Goal: Task Accomplishment & Management: Complete application form

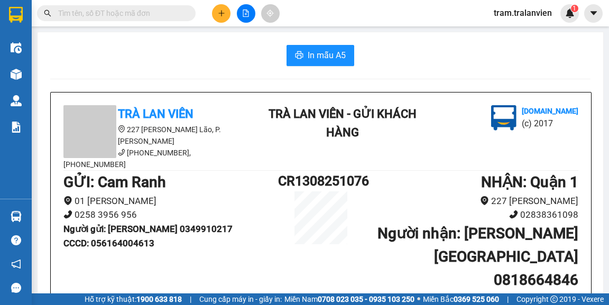
click at [219, 15] on icon "plus" at bounding box center [221, 13] width 7 height 7
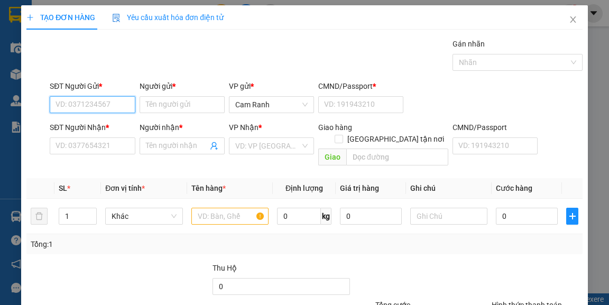
click at [116, 106] on input "SĐT Người Gửi *" at bounding box center [92, 104] width 85 height 17
paste input "0905331109"
type input "0905331109"
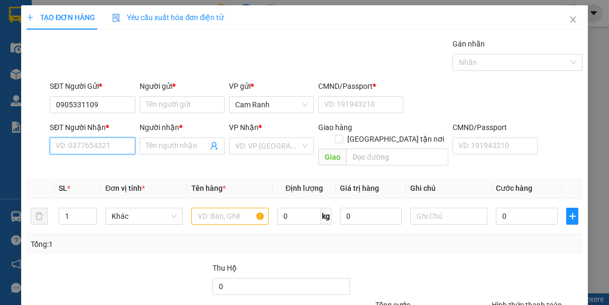
click at [117, 145] on input "SĐT Người Nhận *" at bounding box center [92, 145] width 85 height 17
paste input "0905331109"
type input "0905331109"
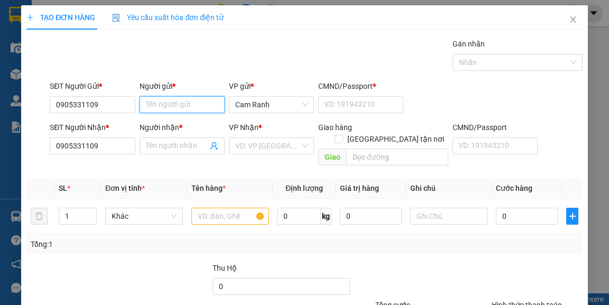
click at [159, 106] on input "Người gửi *" at bounding box center [182, 104] width 85 height 17
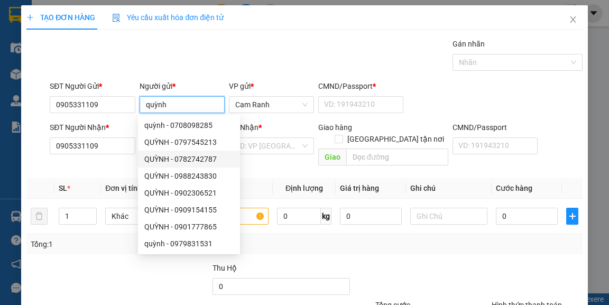
type input "quỳnh"
click at [89, 165] on div "Transit Pickup Surcharge Ids Transit Deliver Surcharge Ids Transit Deliver Surc…" at bounding box center [304, 210] width 556 height 344
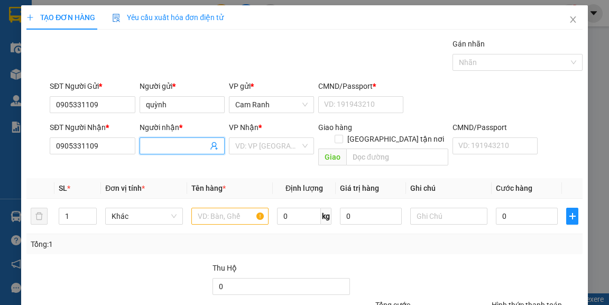
click at [148, 141] on input "Người nhận *" at bounding box center [177, 146] width 62 height 12
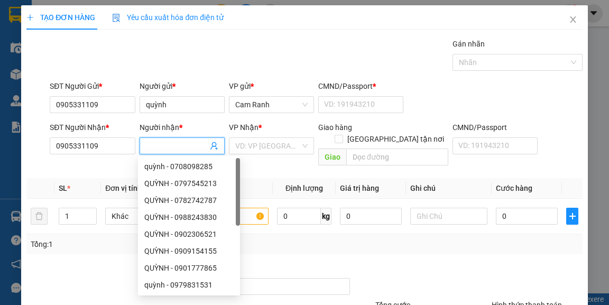
type input "1"
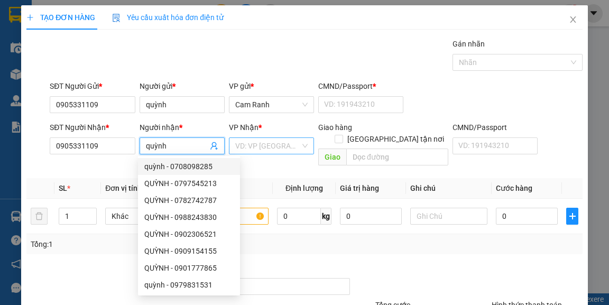
type input "quỳnh"
click at [254, 138] on input "search" at bounding box center [267, 146] width 65 height 16
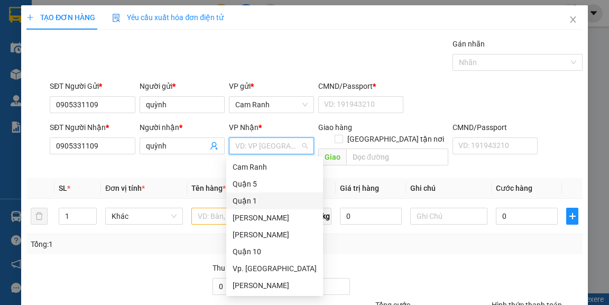
click at [265, 195] on div "Quận 1" at bounding box center [275, 201] width 84 height 12
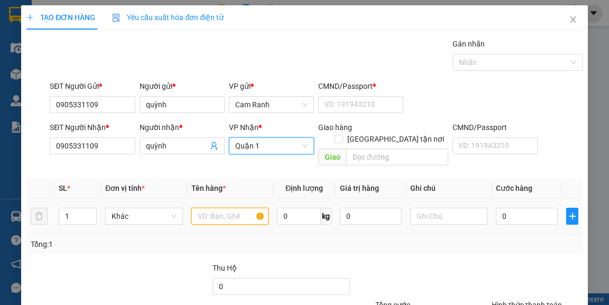
click at [211, 208] on input "text" at bounding box center [230, 216] width 78 height 17
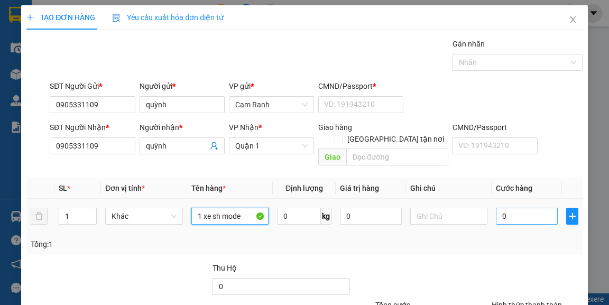
type input "1 xe sh mode"
click at [525, 208] on input "0" at bounding box center [527, 216] width 62 height 17
type input "5"
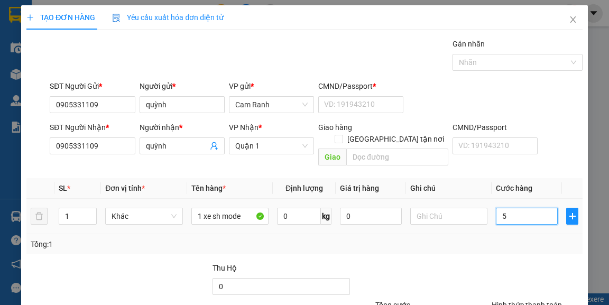
type input "50"
type input "500"
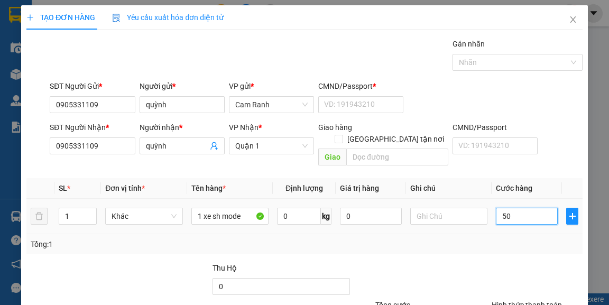
type input "500"
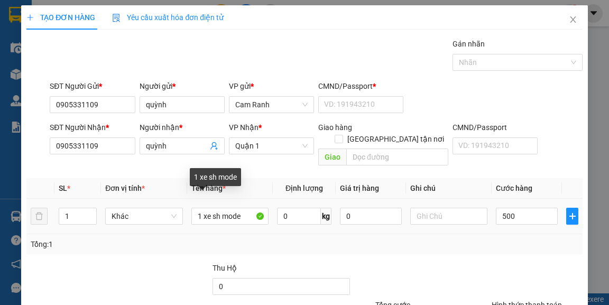
type input "500.000"
click at [252, 214] on div "1 xe sh mode" at bounding box center [230, 216] width 78 height 21
click at [246, 210] on input "1 xe sh mode" at bounding box center [230, 216] width 78 height 17
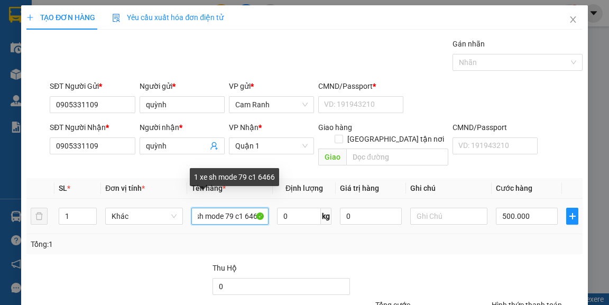
scroll to position [0, 21]
click at [230, 208] on input "1 xe sh mode 79 c1 64667" at bounding box center [230, 216] width 78 height 17
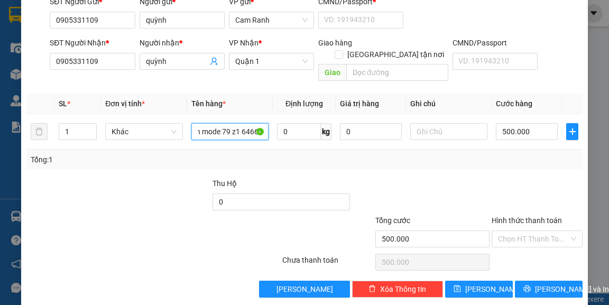
scroll to position [85, 0]
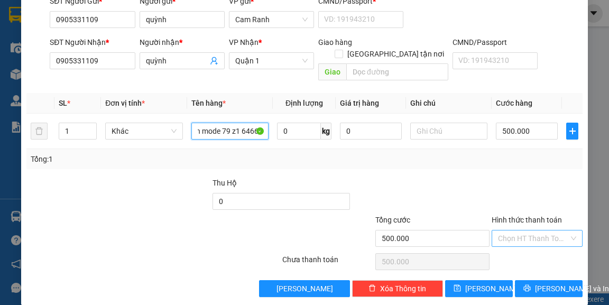
type input "1 xe sh mode 79 z1 64667"
click at [530, 230] on input "Hình thức thanh toán" at bounding box center [533, 238] width 71 height 16
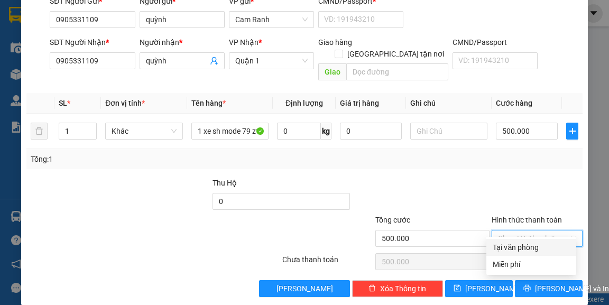
click at [529, 246] on div "Tại văn phòng" at bounding box center [531, 248] width 77 height 12
type input "0"
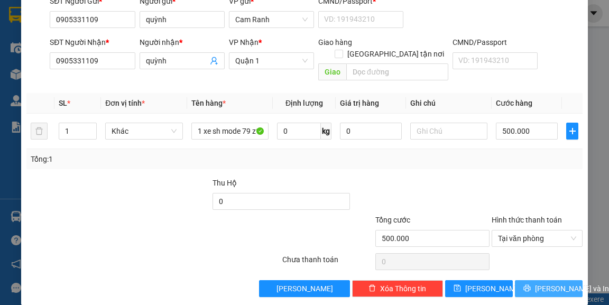
click at [546, 283] on span "[PERSON_NAME] và In" at bounding box center [572, 289] width 74 height 12
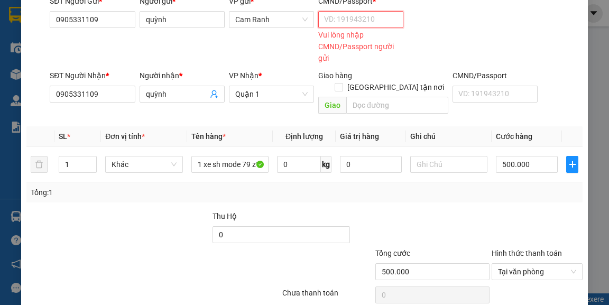
click at [349, 12] on input "CMND/Passport *" at bounding box center [360, 19] width 85 height 17
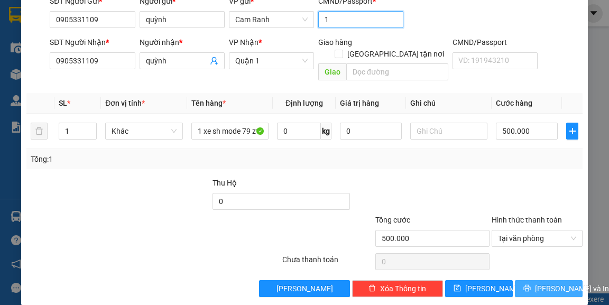
type input "1"
click at [544, 283] on span "[PERSON_NAME] và In" at bounding box center [572, 289] width 74 height 12
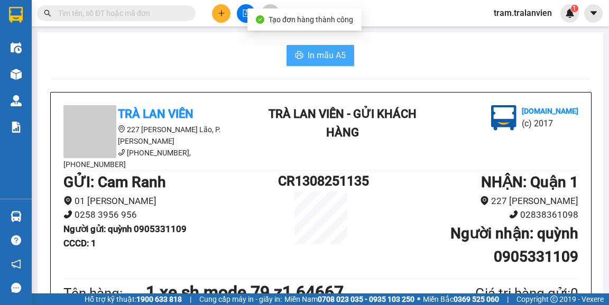
click at [337, 61] on span "In mẫu A5" at bounding box center [327, 55] width 38 height 13
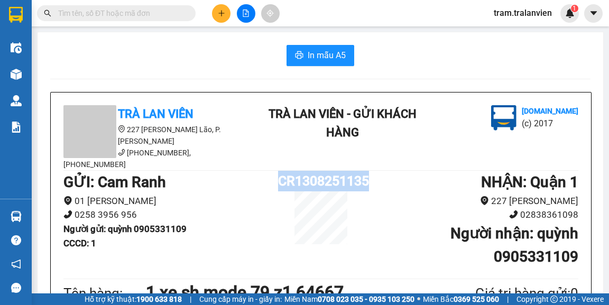
copy div "CR1308251135"
drag, startPoint x: 374, startPoint y: 167, endPoint x: 278, endPoint y: 165, distance: 96.2
click at [278, 171] on div "GỬI : [PERSON_NAME] 01 [PERSON_NAME] 0258 3956 956 Người gửi : quỳnh 0905331109…" at bounding box center [320, 223] width 515 height 105
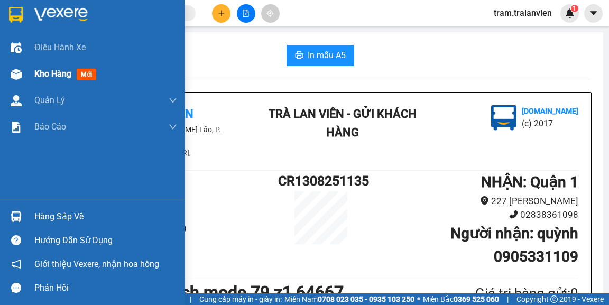
click at [32, 78] on div "Kho hàng mới" at bounding box center [92, 74] width 185 height 26
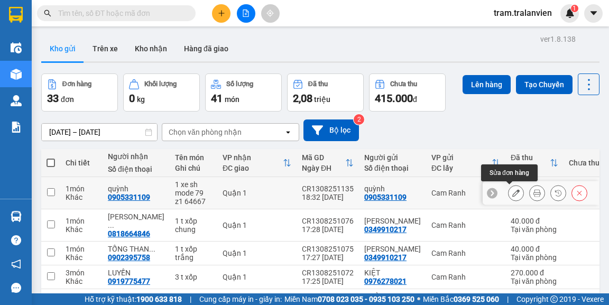
click at [512, 193] on icon at bounding box center [515, 192] width 7 height 7
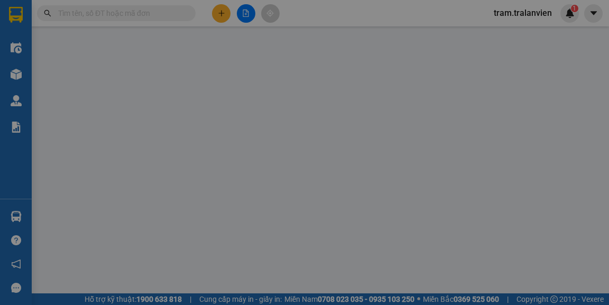
type input "0905331109"
type input "quỳnh"
type input "1"
type input "0905331109"
type input "quỳnh"
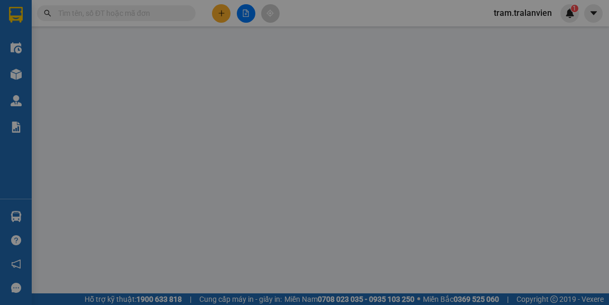
type input "500.000"
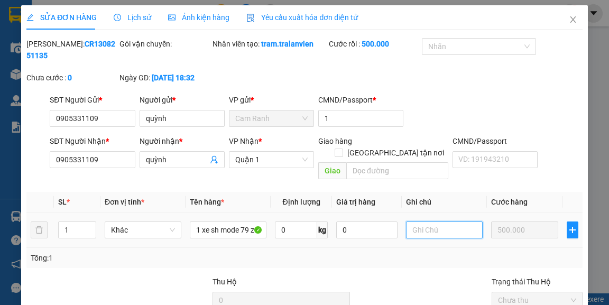
click at [444, 222] on input "text" at bounding box center [444, 230] width 77 height 17
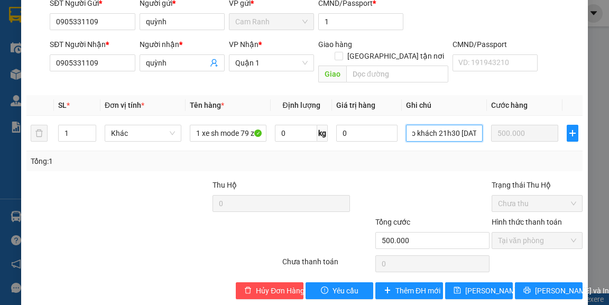
scroll to position [99, 0]
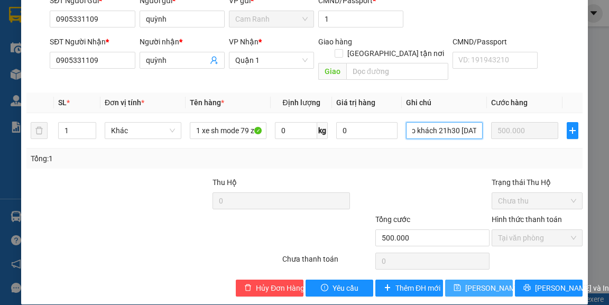
type input "theo khách 21h30 [DATE]"
click at [490, 282] on span "[PERSON_NAME] thay đổi" at bounding box center [507, 288] width 85 height 12
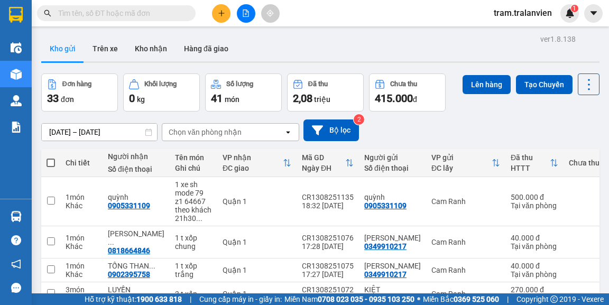
click at [66, 133] on div "ver 1.8.138 Kho gửi Trên xe Kho nhận Hàng đã giao Đơn hàng 33 đơn Khối lượng 0 …" at bounding box center [320, 259] width 567 height 455
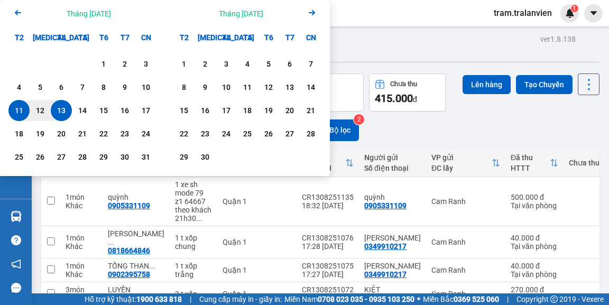
click at [64, 112] on div "13" at bounding box center [61, 110] width 15 height 13
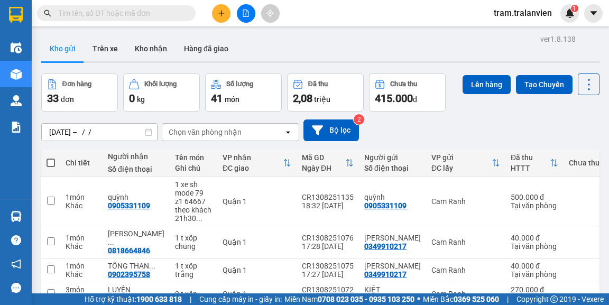
drag, startPoint x: 400, startPoint y: 49, endPoint x: 152, endPoint y: 100, distance: 253.6
click at [398, 50] on div "Kho gửi Trên xe Kho nhận Hàng đã giao" at bounding box center [320, 50] width 558 height 28
click at [106, 131] on div "ver 1.8.138 Kho gửi Trên xe Kho nhận Hàng đã giao Đơn hàng 33 đơn Khối lượng 0 …" at bounding box center [320, 259] width 567 height 455
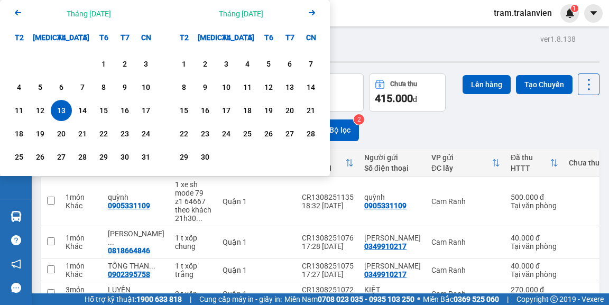
click at [59, 108] on div "13" at bounding box center [61, 110] width 15 height 13
type input "[DATE] – [DATE]"
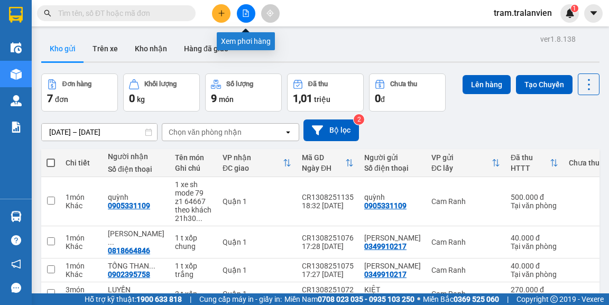
click at [228, 11] on button at bounding box center [221, 13] width 19 height 19
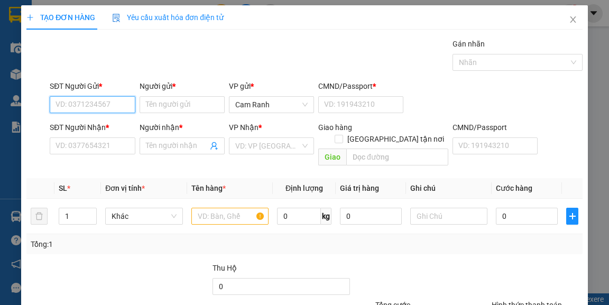
click at [108, 109] on input "SĐT Người Gửi *" at bounding box center [92, 104] width 85 height 17
click at [113, 121] on div "0902545191 - PHONG" at bounding box center [92, 125] width 73 height 12
type input "0902545191"
type input "PHONG"
type input "1"
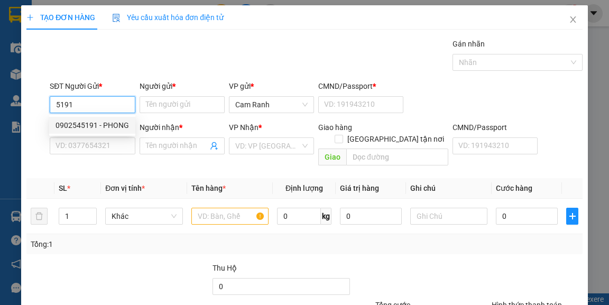
type input "0896984889"
type input "thịnh"
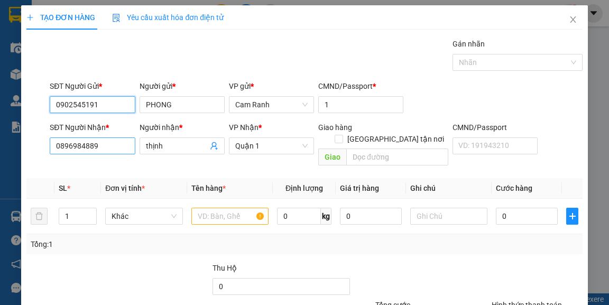
type input "0902545191"
drag, startPoint x: 53, startPoint y: 152, endPoint x: 0, endPoint y: 154, distance: 52.9
click at [0, 154] on div "TẠO ĐƠN HÀNG Yêu cầu xuất hóa đơn điện tử Transit Pickup Surcharge Ids Transit …" at bounding box center [304, 152] width 609 height 305
type input "0906366663"
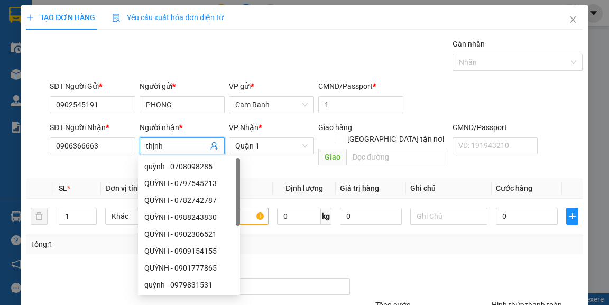
drag, startPoint x: 168, startPoint y: 144, endPoint x: 144, endPoint y: 141, distance: 24.6
click at [146, 141] on input "thịnh" at bounding box center [177, 146] width 62 height 12
type input "d"
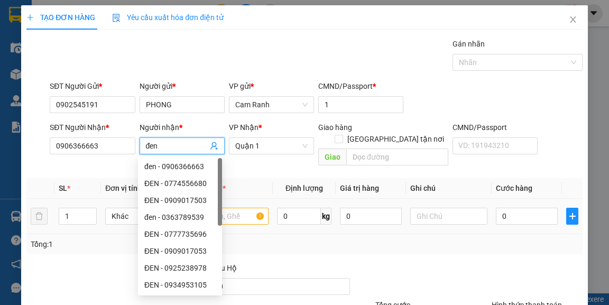
type input "đen"
click at [250, 208] on input "text" at bounding box center [230, 216] width 78 height 17
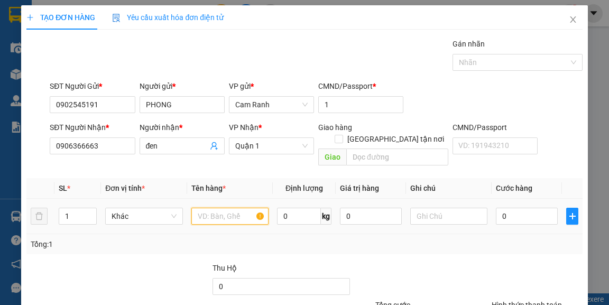
click at [214, 208] on input "text" at bounding box center [230, 216] width 78 height 17
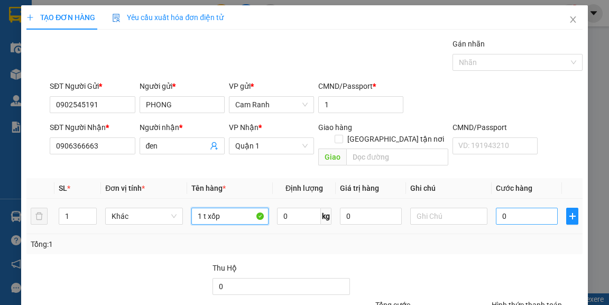
type input "1 t xốp"
click at [519, 208] on input "0" at bounding box center [527, 216] width 62 height 17
type input "7"
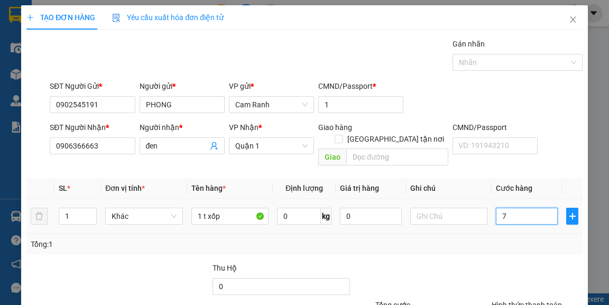
type input "70"
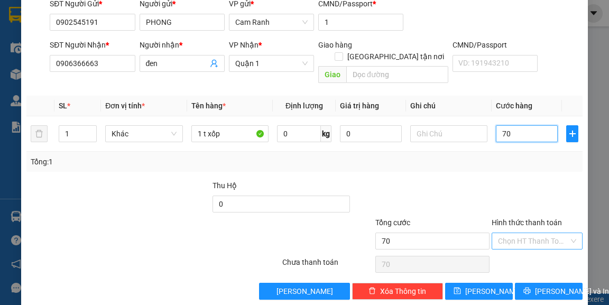
scroll to position [85, 0]
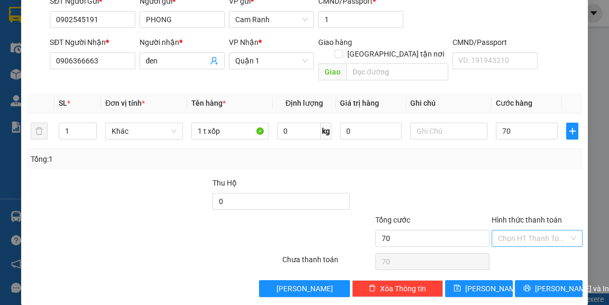
type input "70.000"
click at [524, 230] on input "Hình thức thanh toán" at bounding box center [533, 238] width 71 height 16
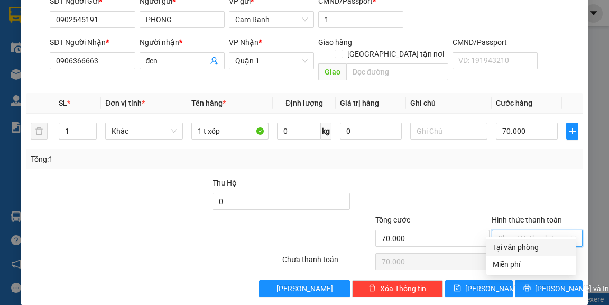
click at [521, 244] on div "Tại văn phòng" at bounding box center [531, 248] width 77 height 12
type input "0"
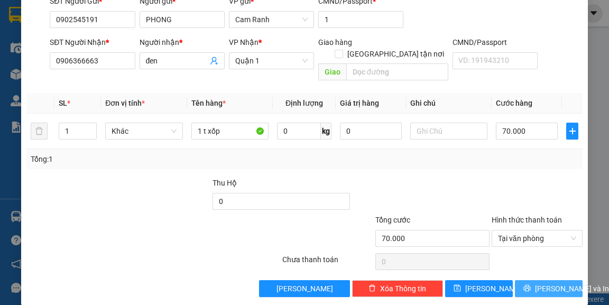
click at [547, 283] on span "[PERSON_NAME] và In" at bounding box center [572, 289] width 74 height 12
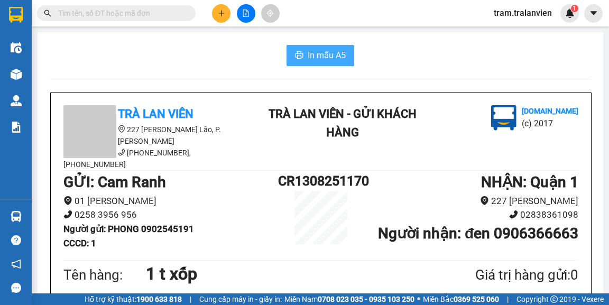
click at [309, 61] on span "In mẫu A5" at bounding box center [327, 55] width 38 height 13
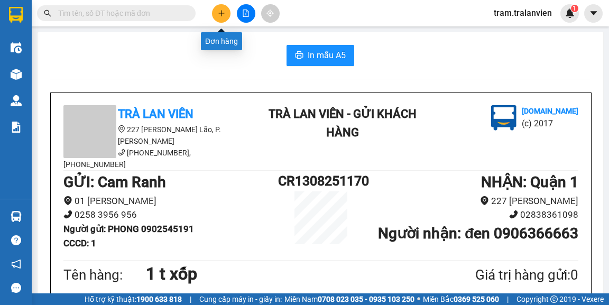
click at [220, 14] on icon "plus" at bounding box center [221, 13] width 7 height 7
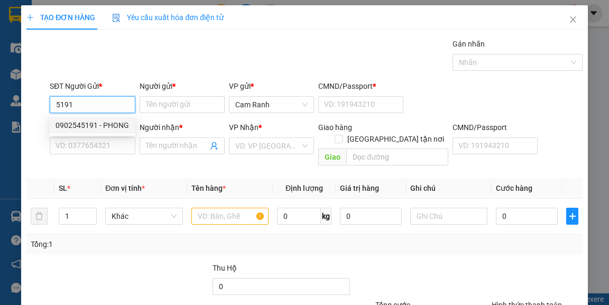
drag, startPoint x: 103, startPoint y: 124, endPoint x: 151, endPoint y: 142, distance: 51.2
click at [104, 125] on div "0902545191 - PHONG" at bounding box center [92, 125] width 73 height 12
type input "0902545191"
type input "PHONG"
type input "1"
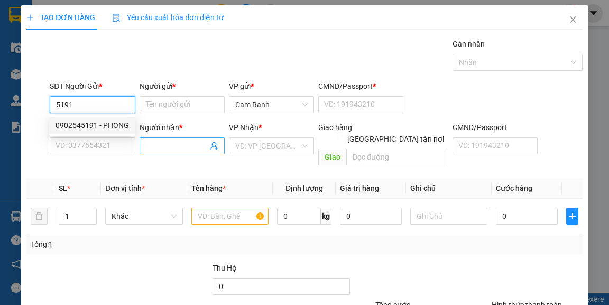
type input "0906366663"
type input "đen"
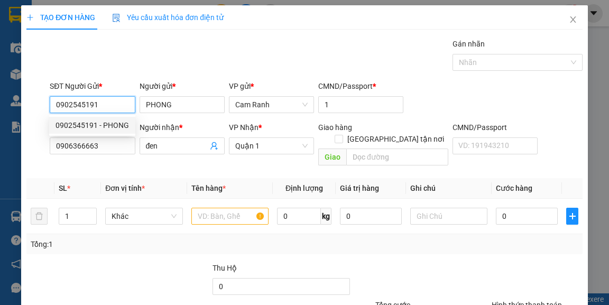
type input "0902545191"
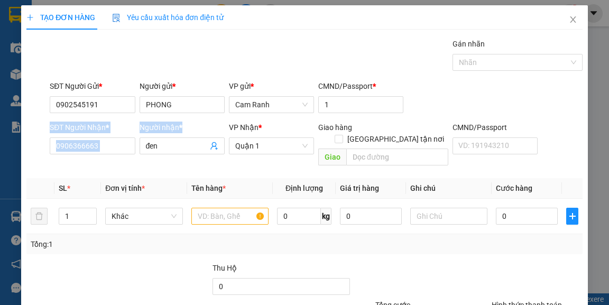
drag, startPoint x: 137, startPoint y: 142, endPoint x: 6, endPoint y: 147, distance: 131.2
click at [6, 147] on div "TẠO ĐƠN HÀNG Yêu cầu xuất hóa đơn điện tử Transit Pickup Surcharge Ids Transit …" at bounding box center [304, 152] width 609 height 305
click at [112, 146] on input "0906366663" at bounding box center [92, 145] width 85 height 17
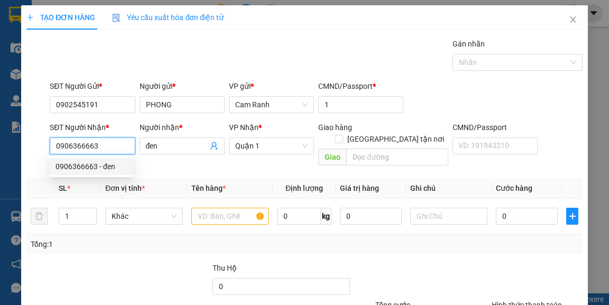
drag, startPoint x: 67, startPoint y: 146, endPoint x: 0, endPoint y: 147, distance: 67.1
click at [0, 147] on div "TẠO ĐƠN HÀNG Yêu cầu xuất hóa đơn điện tử Transit Pickup Surcharge Ids Transit …" at bounding box center [304, 152] width 609 height 305
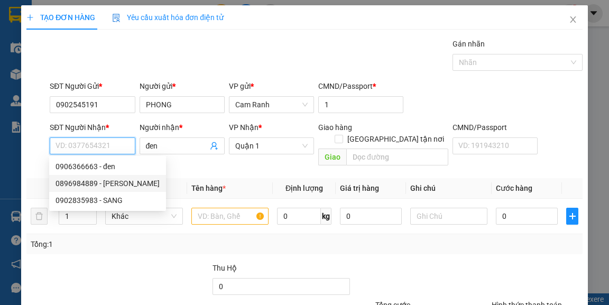
click at [114, 182] on div "0896984889 - [PERSON_NAME]" at bounding box center [108, 184] width 104 height 12
type input "0896984889"
type input "thịnh"
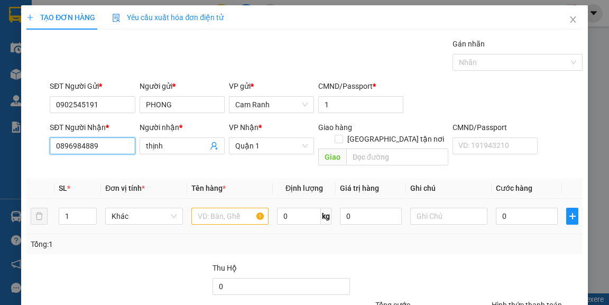
type input "0896984889"
click at [197, 208] on input "text" at bounding box center [230, 216] width 78 height 17
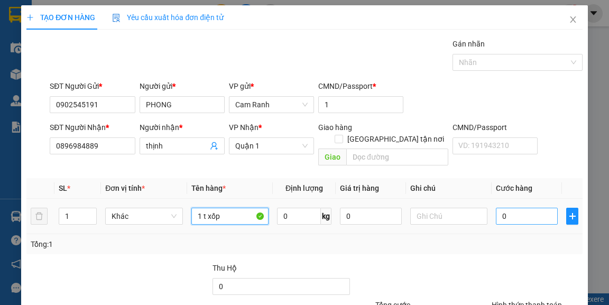
type input "1 t xốp"
click at [524, 208] on input "0" at bounding box center [527, 216] width 62 height 17
type input "7"
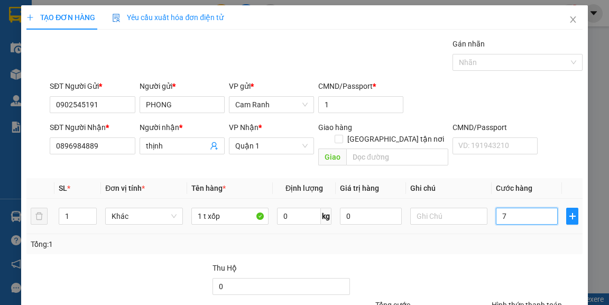
type input "70"
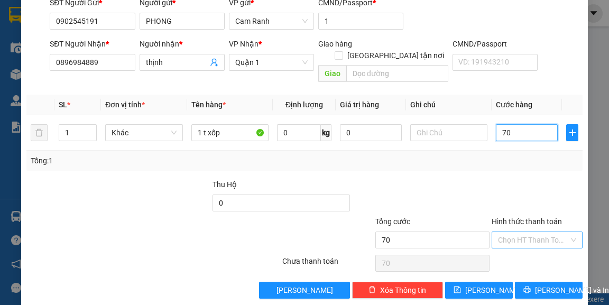
scroll to position [85, 0]
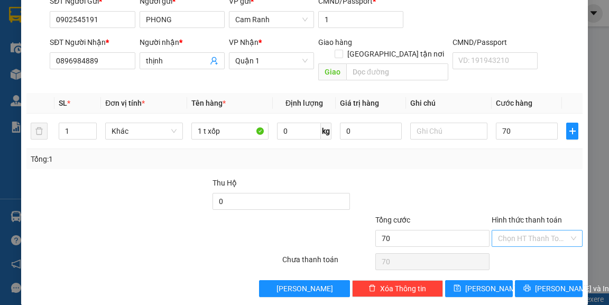
type input "70.000"
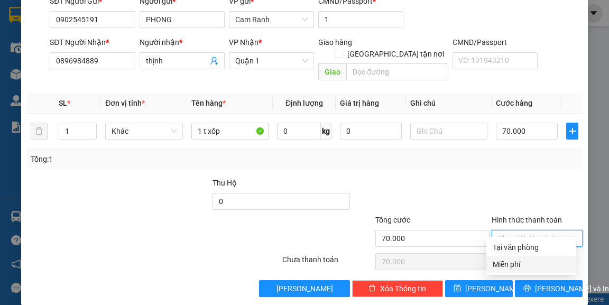
drag, startPoint x: 527, startPoint y: 226, endPoint x: 445, endPoint y: 188, distance: 89.9
click at [445, 188] on form "Thu Hộ 0 Tổng cước 70.000 Hình thức thanh toán Chọn HT Thanh Toán" at bounding box center [304, 214] width 556 height 74
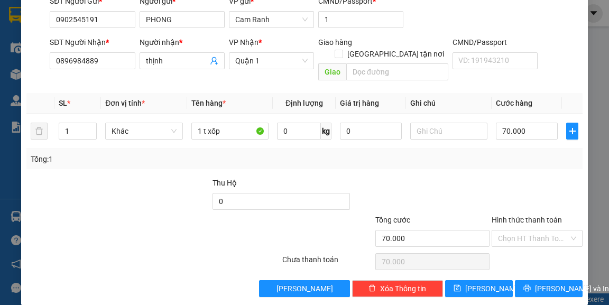
click at [445, 188] on div at bounding box center [421, 195] width 140 height 37
click at [547, 283] on span "[PERSON_NAME] và In" at bounding box center [572, 289] width 74 height 12
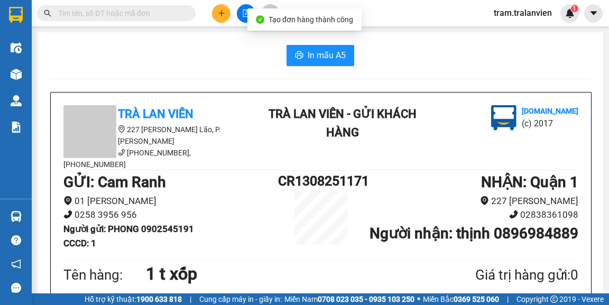
click at [343, 60] on button "In mẫu A5" at bounding box center [321, 55] width 68 height 21
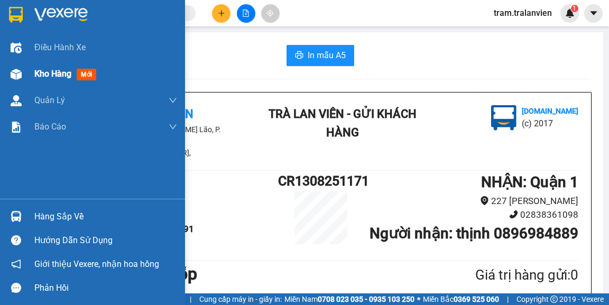
click at [53, 72] on span "Kho hàng" at bounding box center [52, 74] width 37 height 10
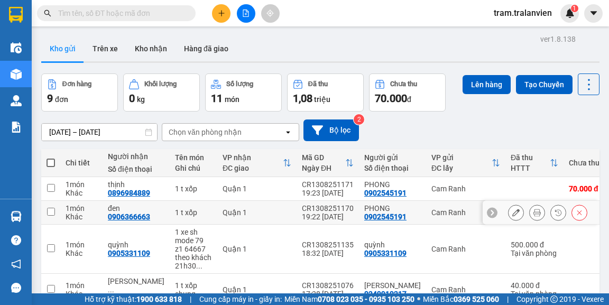
click at [513, 211] on icon at bounding box center [515, 212] width 7 height 7
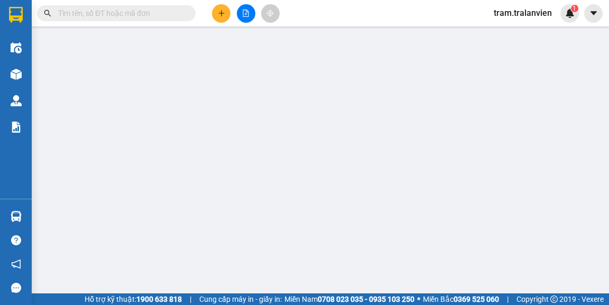
type input "0902545191"
type input "PHONG"
type input "1"
type input "0906366663"
type input "đen"
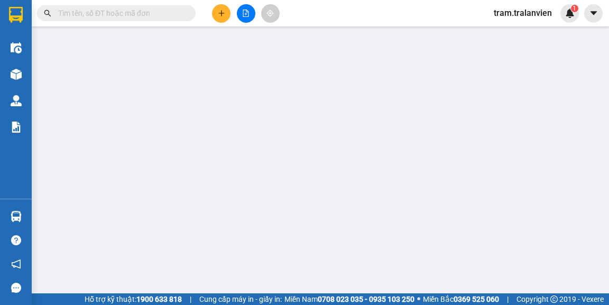
type input "70.000"
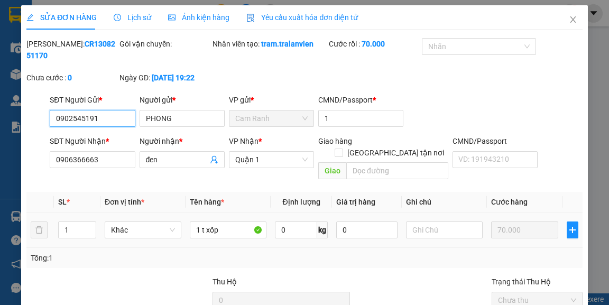
scroll to position [82, 0]
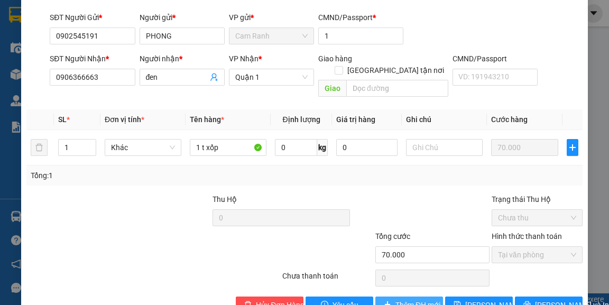
click at [410, 299] on span "Thêm ĐH mới" at bounding box center [417, 305] width 45 height 12
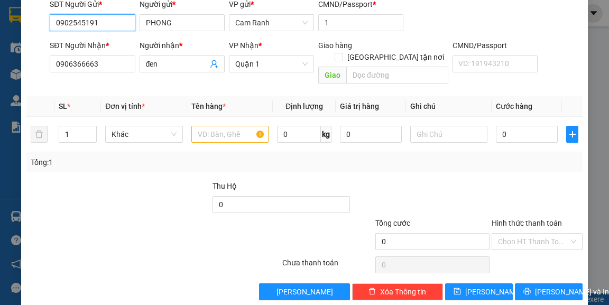
scroll to position [85, 0]
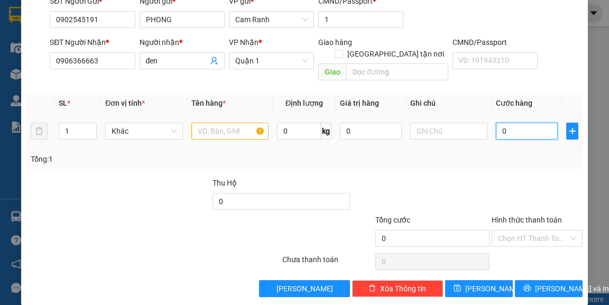
click at [518, 123] on input "0" at bounding box center [527, 131] width 62 height 17
type input "7"
type input "70"
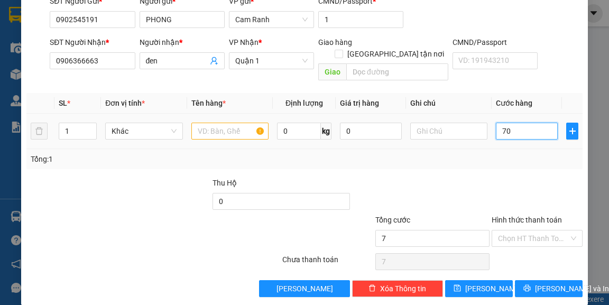
type input "70"
type input "70.000"
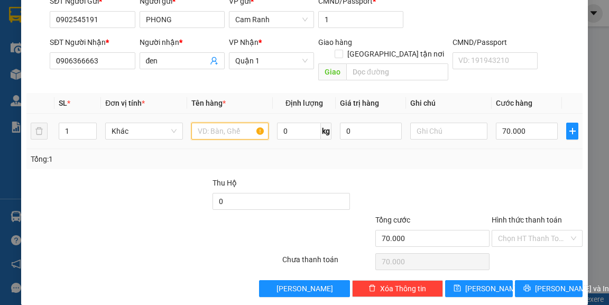
click at [202, 123] on input "text" at bounding box center [230, 131] width 78 height 17
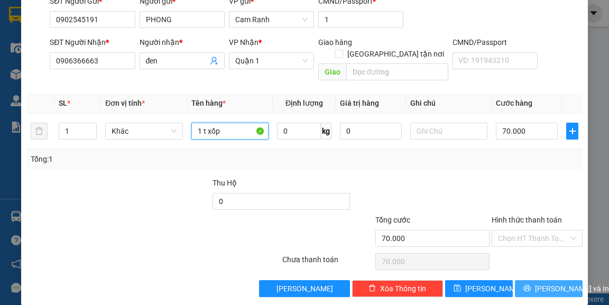
type input "1 t xốp"
click at [529, 284] on icon "printer" at bounding box center [526, 287] width 7 height 7
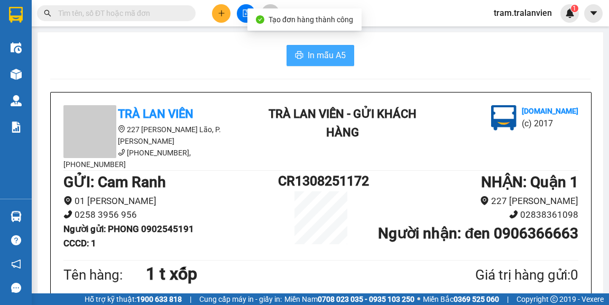
click at [324, 53] on span "In mẫu A5" at bounding box center [327, 55] width 38 height 13
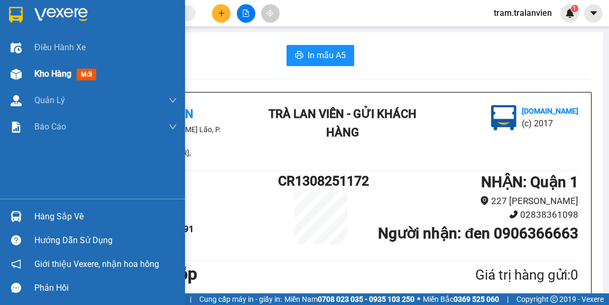
click at [45, 70] on span "Kho hàng" at bounding box center [52, 74] width 37 height 10
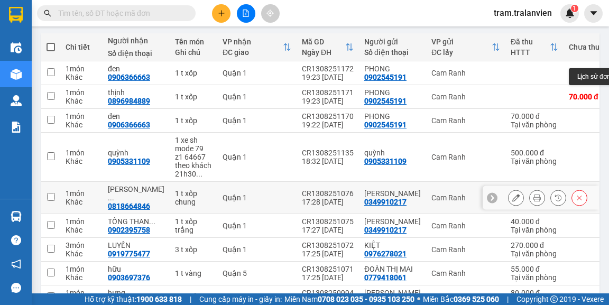
scroll to position [127, 0]
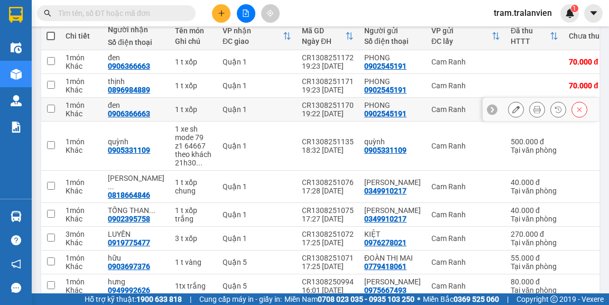
click at [577, 110] on button at bounding box center [579, 109] width 15 height 19
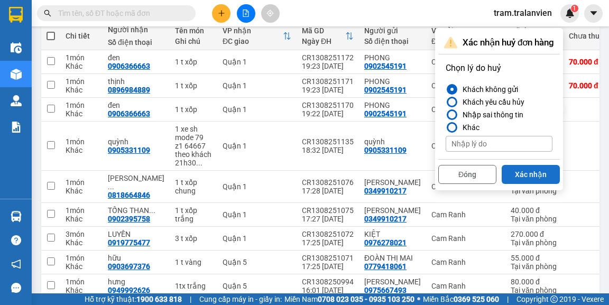
click at [532, 173] on button "Xác nhận" at bounding box center [531, 174] width 58 height 19
